Goal: Register for event/course

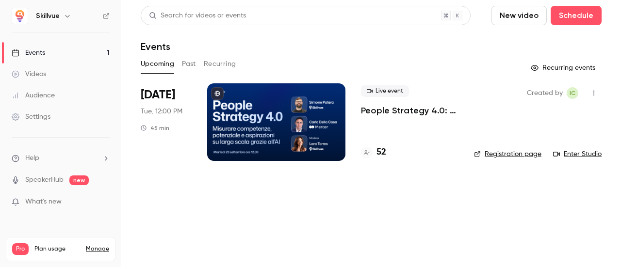
click at [266, 107] on div at bounding box center [276, 122] width 138 height 78
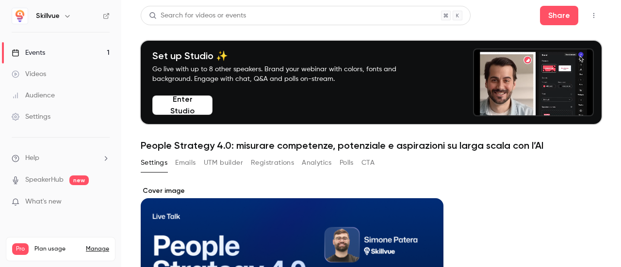
click at [189, 101] on button "Enter Studio" at bounding box center [182, 105] width 60 height 19
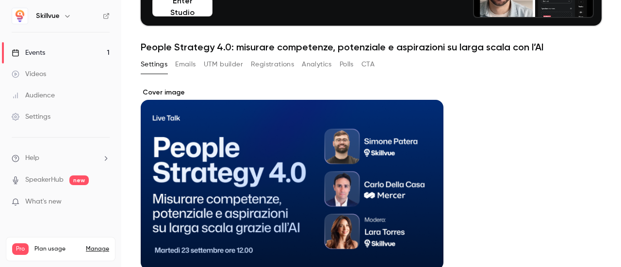
scroll to position [99, 0]
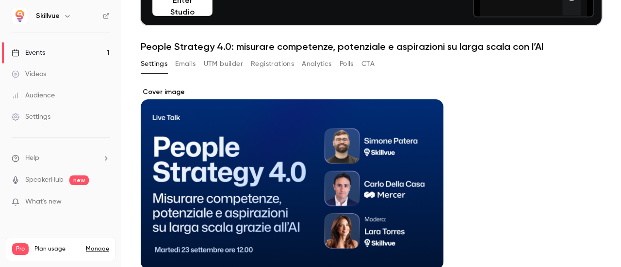
click at [271, 69] on button "Registrations" at bounding box center [272, 64] width 43 height 16
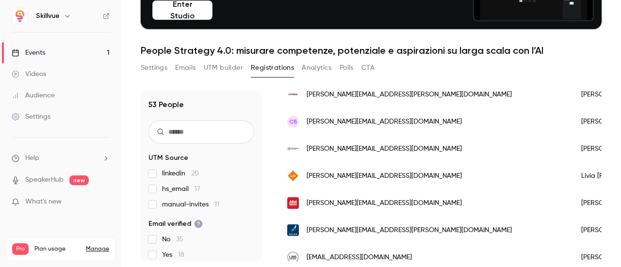
scroll to position [186, 0]
